Goal: Task Accomplishment & Management: Use online tool/utility

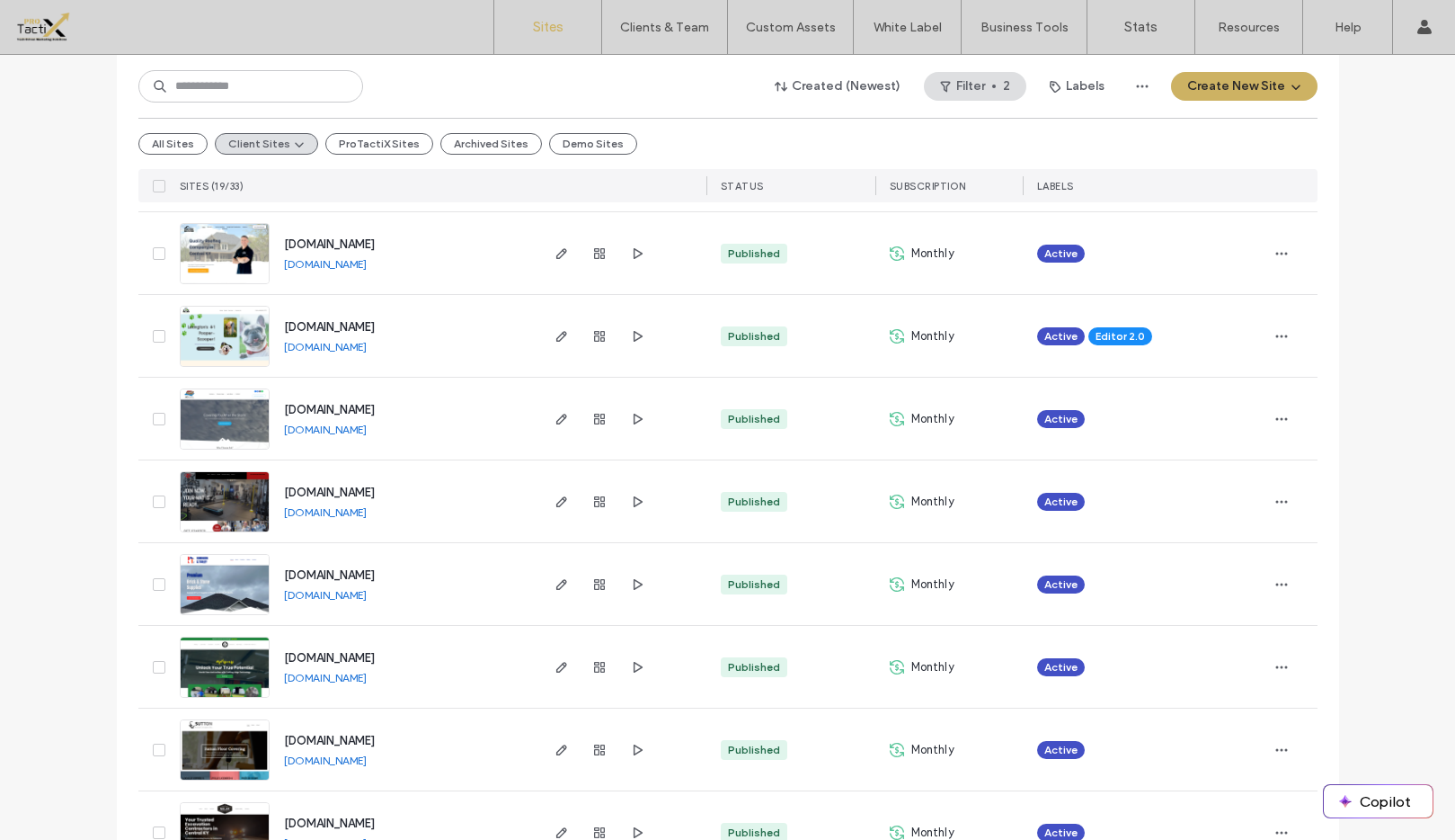
scroll to position [986, 0]
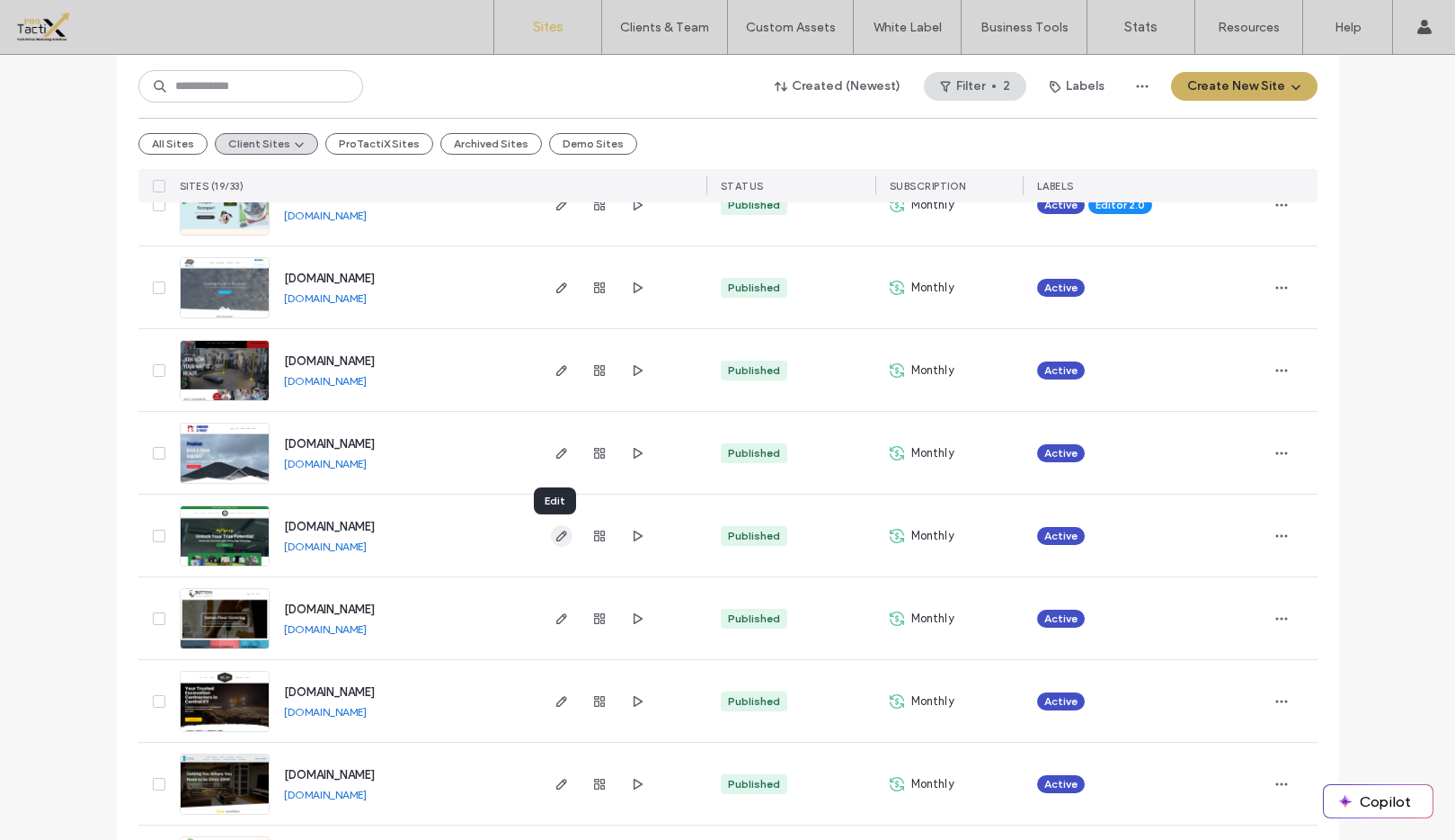
click at [555, 535] on icon "button" at bounding box center [561, 535] width 14 height 14
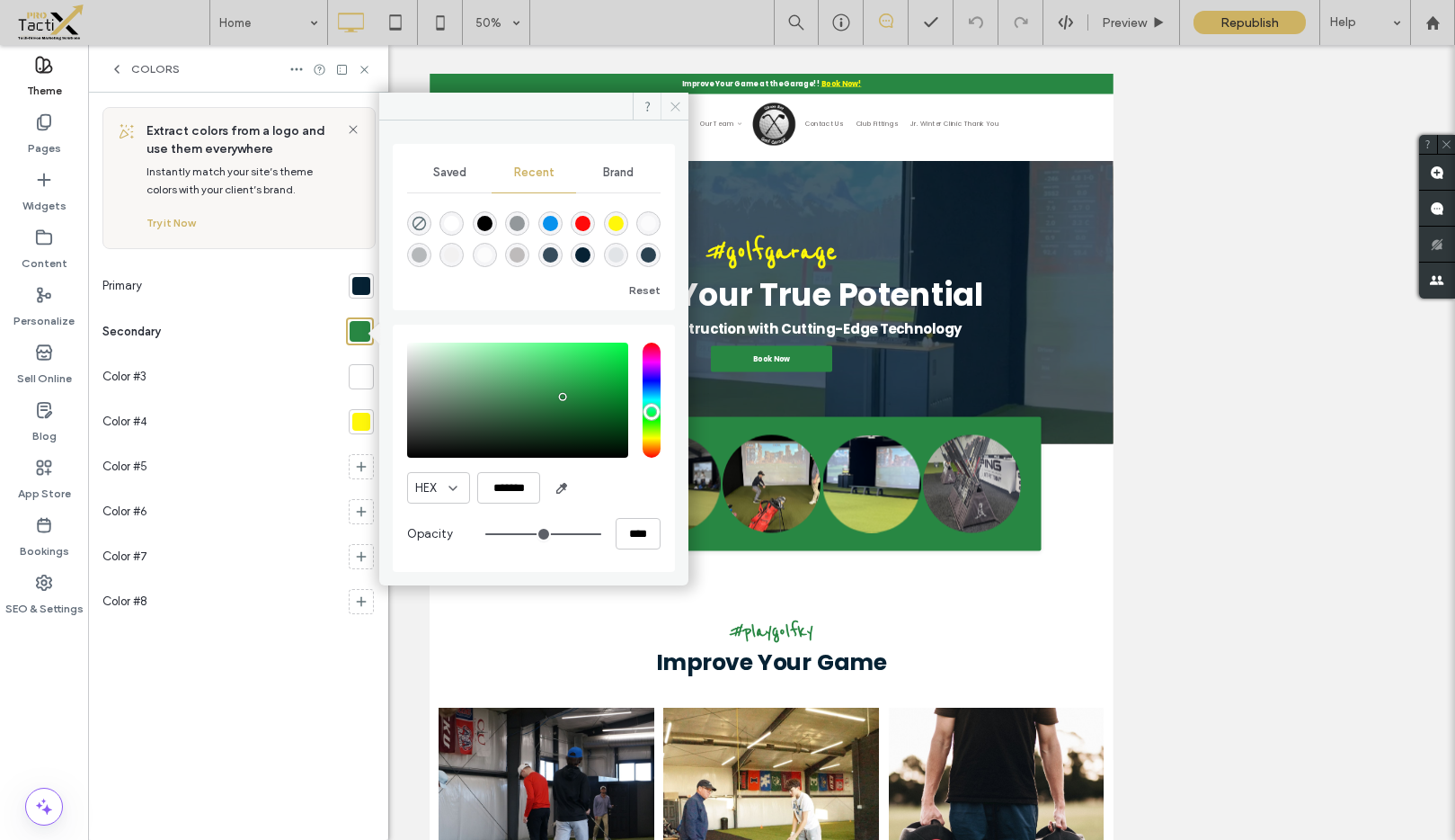
click at [672, 112] on icon at bounding box center [675, 106] width 14 height 14
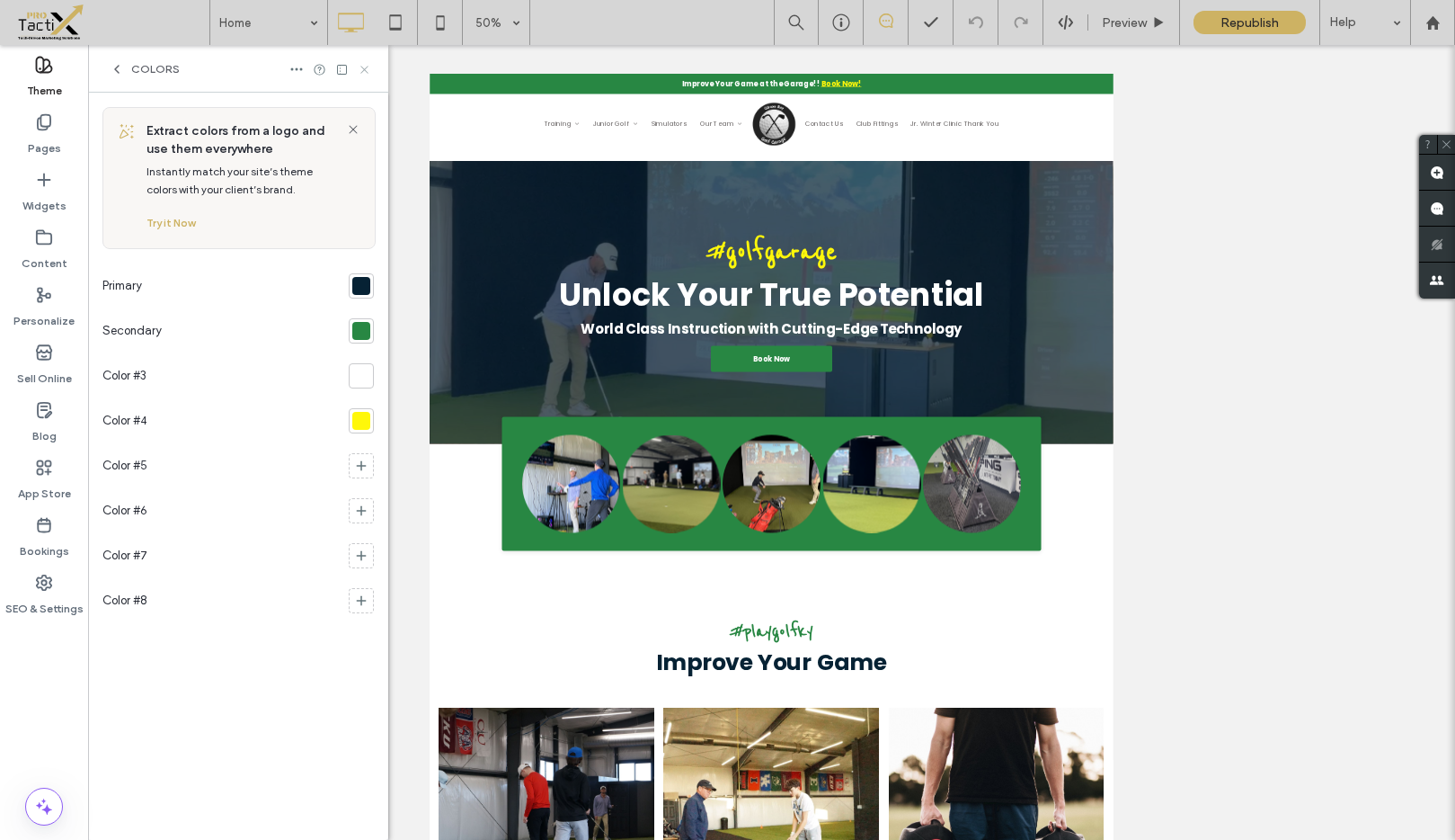
click at [365, 72] on icon at bounding box center [364, 70] width 14 height 14
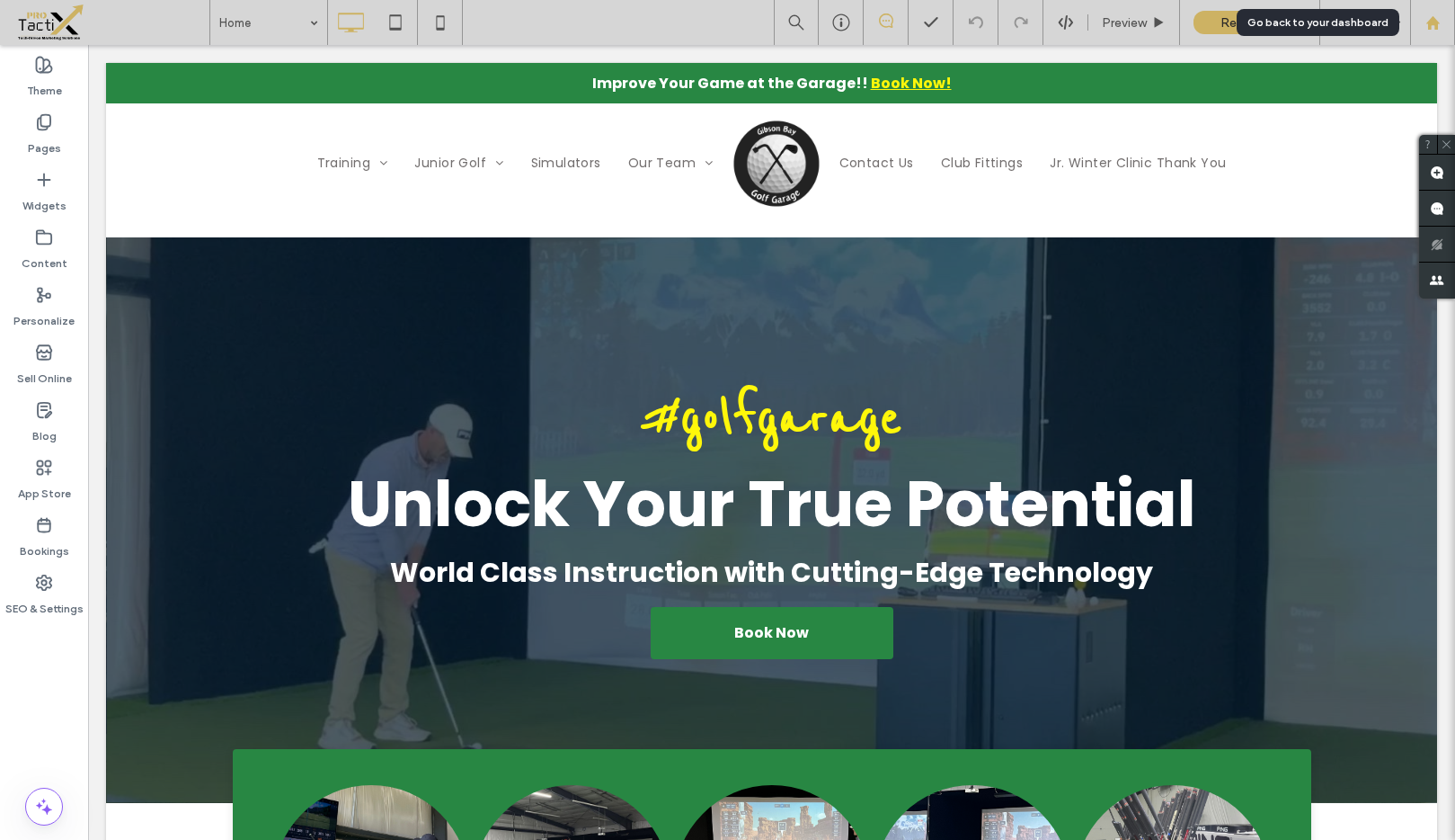
click at [1432, 24] on use at bounding box center [1432, 21] width 14 height 14
